Goal: Information Seeking & Learning: Find specific fact

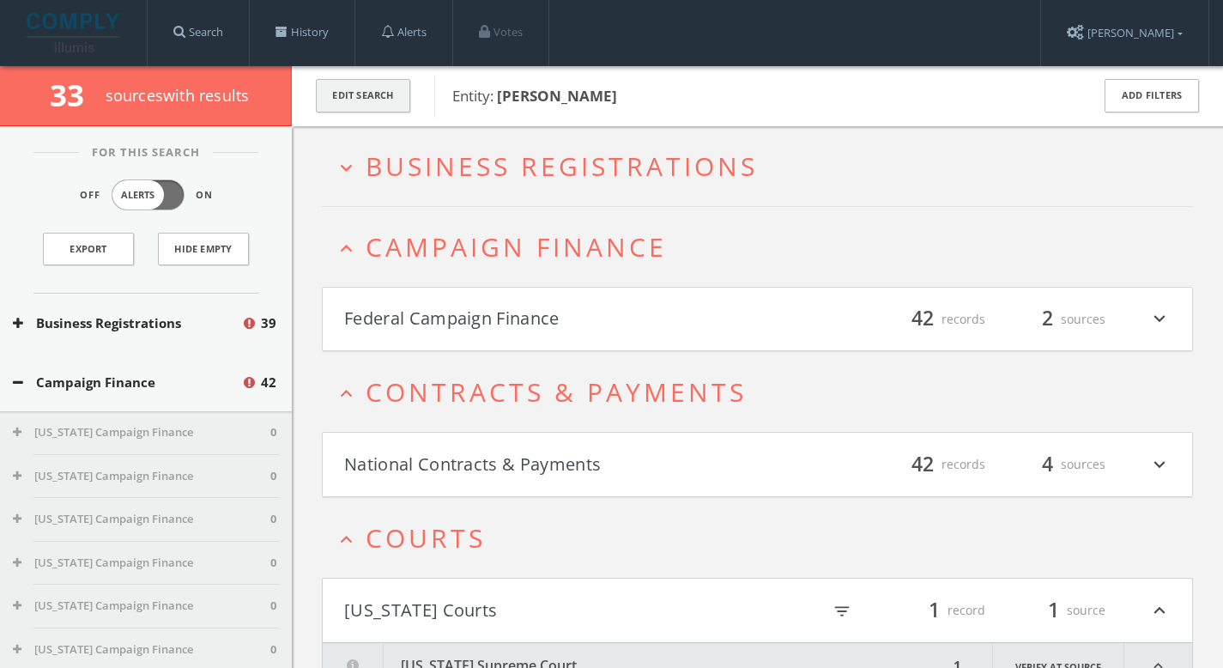
click at [383, 97] on button "Edit Search" at bounding box center [363, 95] width 94 height 33
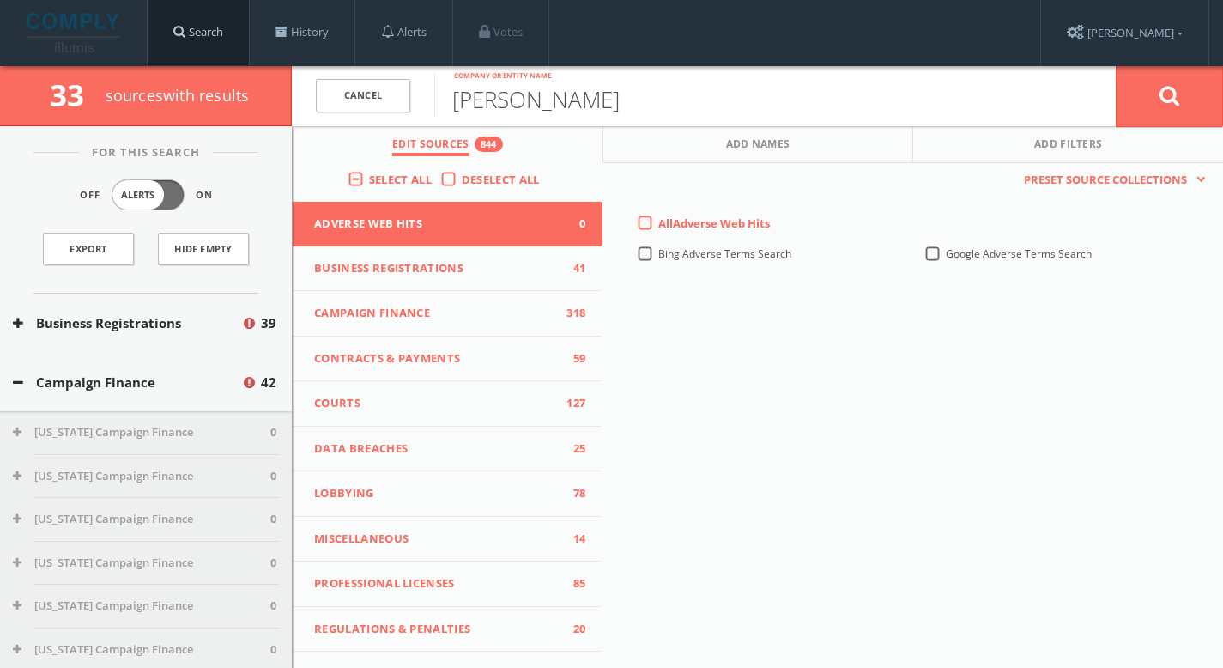
click at [231, 45] on link "Search" at bounding box center [198, 32] width 101 height 65
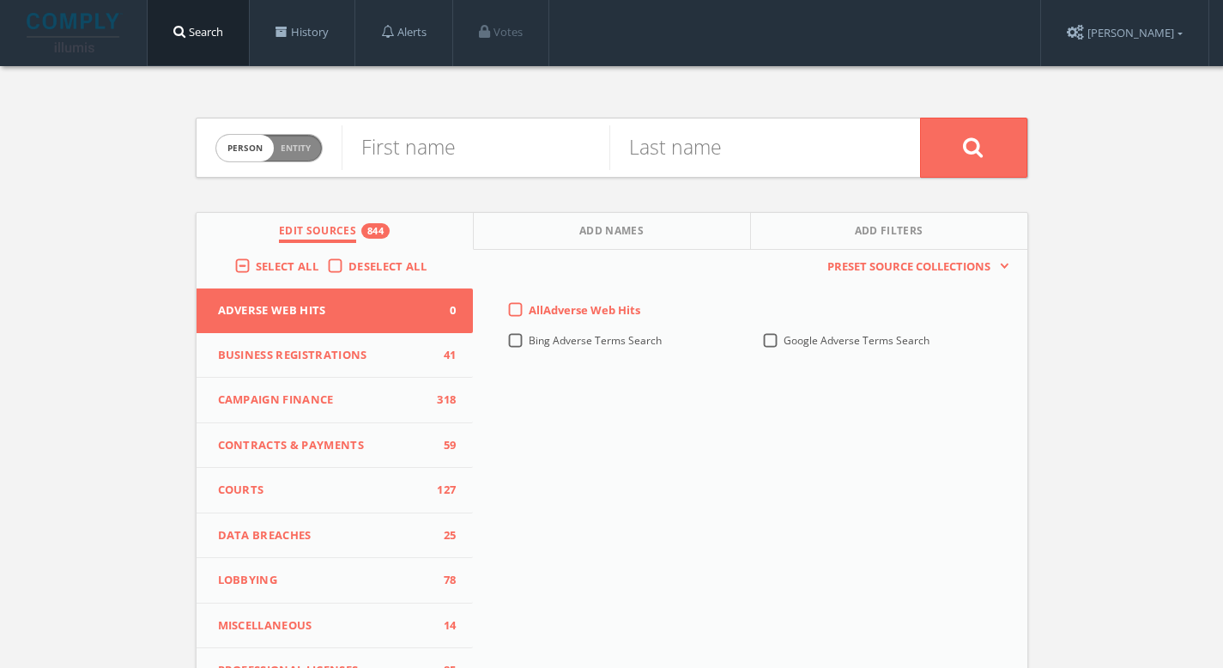
drag, startPoint x: 281, startPoint y: 149, endPoint x: 300, endPoint y: 146, distance: 20.0
click at [291, 148] on span "Entity" at bounding box center [296, 148] width 30 height 13
checkbox input "true"
click at [437, 150] on input "text" at bounding box center [631, 147] width 578 height 45
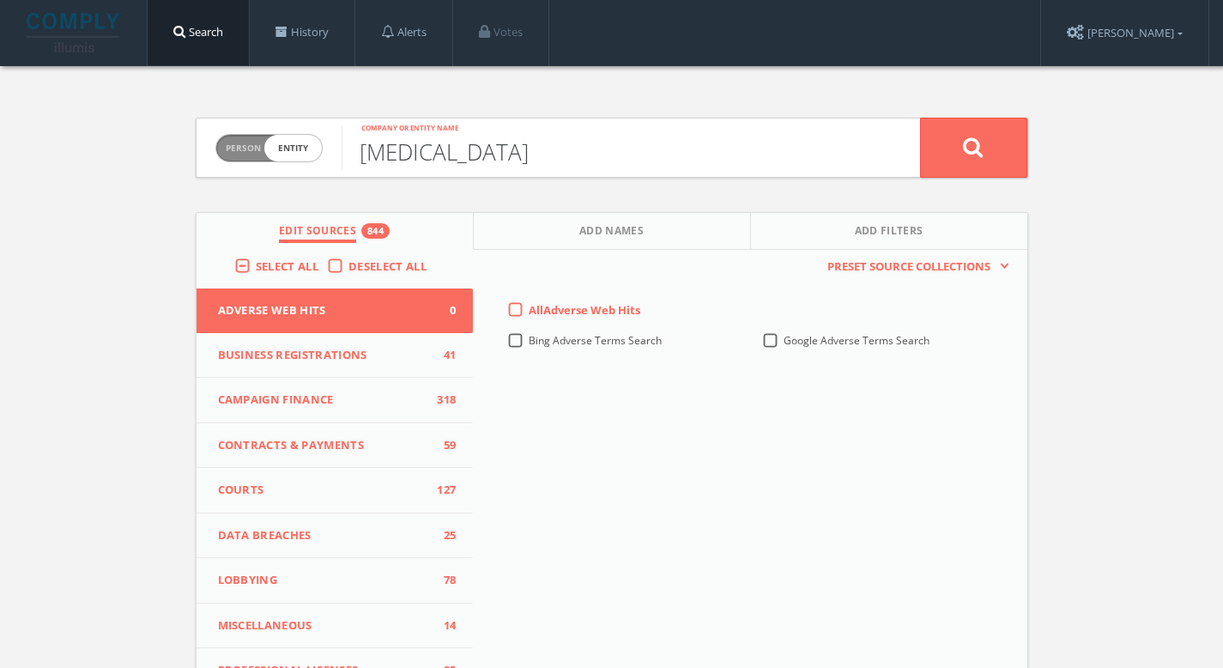
type input "[MEDICAL_DATA]"
click at [920, 118] on button at bounding box center [973, 148] width 107 height 60
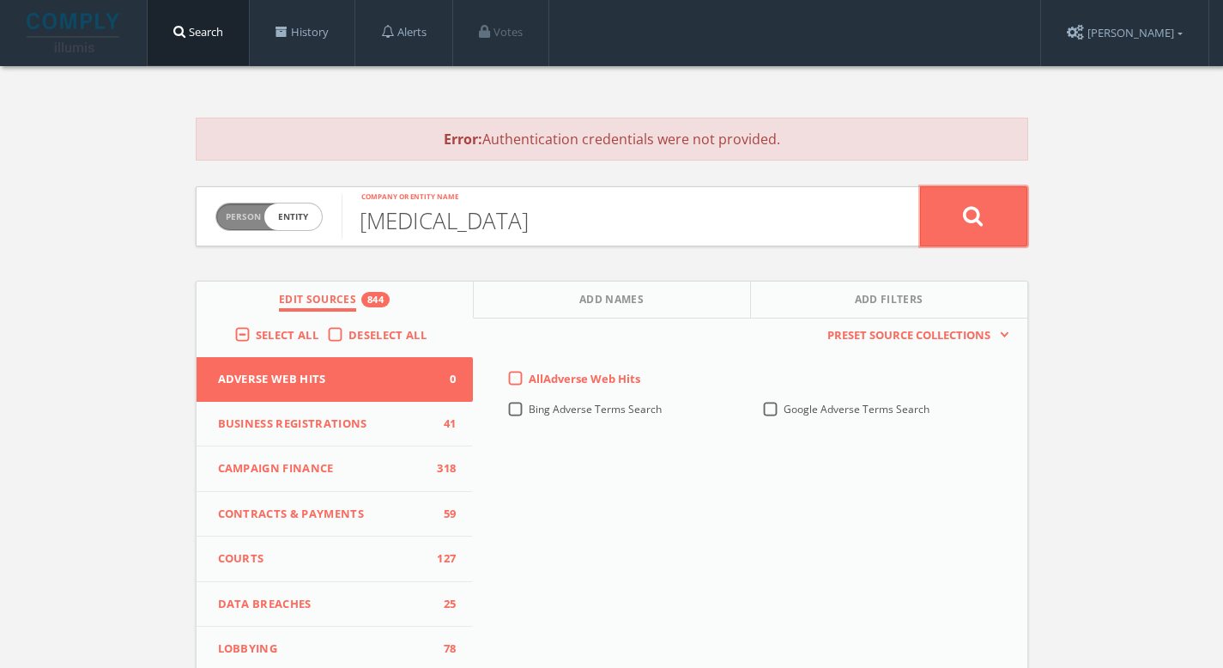
click at [957, 208] on button at bounding box center [973, 216] width 107 height 60
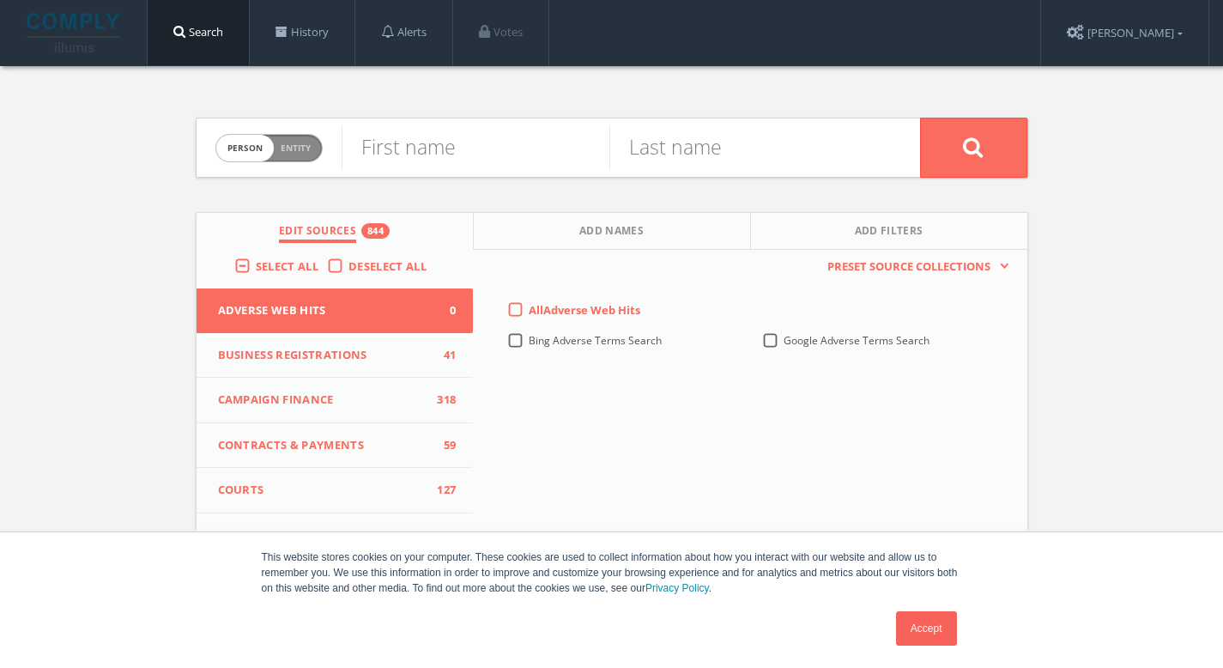
click at [295, 154] on span "Person Entity" at bounding box center [269, 148] width 106 height 27
checkbox input "true"
click at [453, 164] on input "text" at bounding box center [631, 147] width 578 height 45
type input "W"
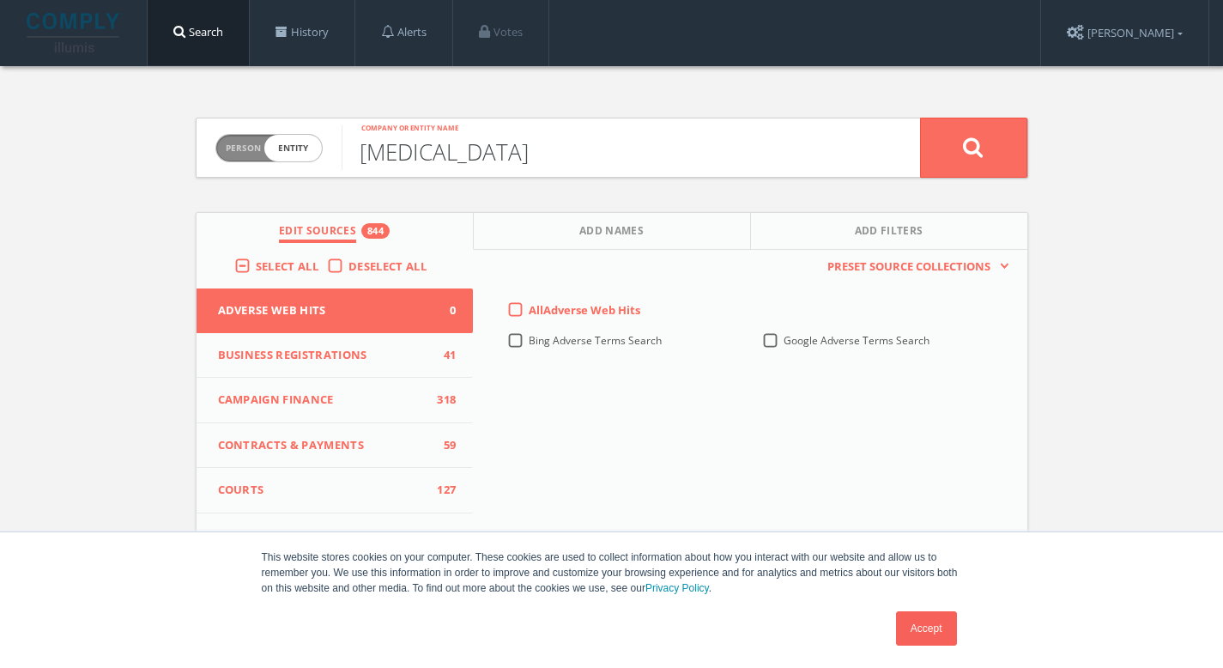
type input "[MEDICAL_DATA]"
click at [920, 118] on button at bounding box center [973, 148] width 107 height 60
